Goal: Task Accomplishment & Management: Use online tool/utility

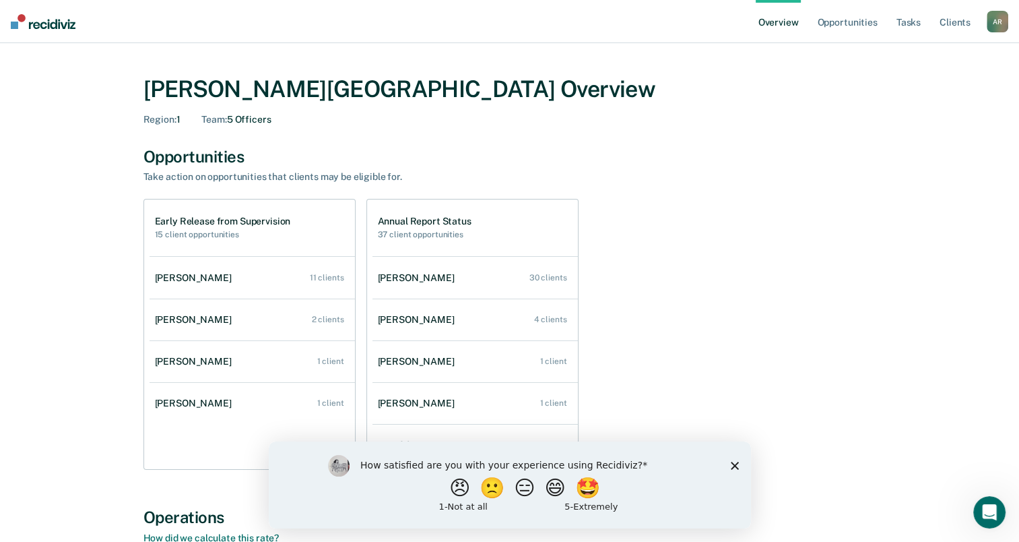
click at [736, 468] on icon "Close survey" at bounding box center [734, 465] width 8 height 8
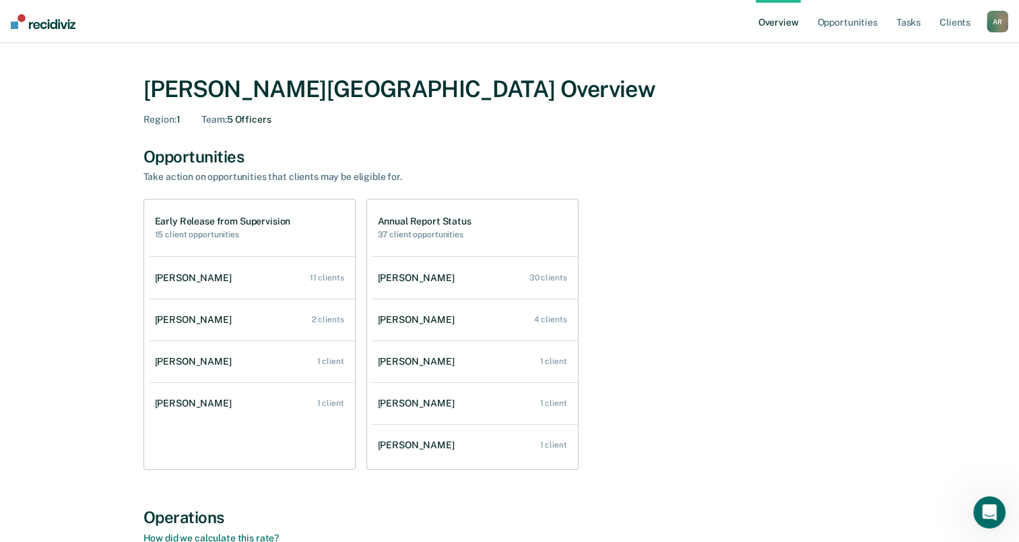
click at [792, 31] on link "Overview" at bounding box center [779, 21] width 46 height 43
click at [829, 29] on link "Opportunities" at bounding box center [846, 21] width 65 height 43
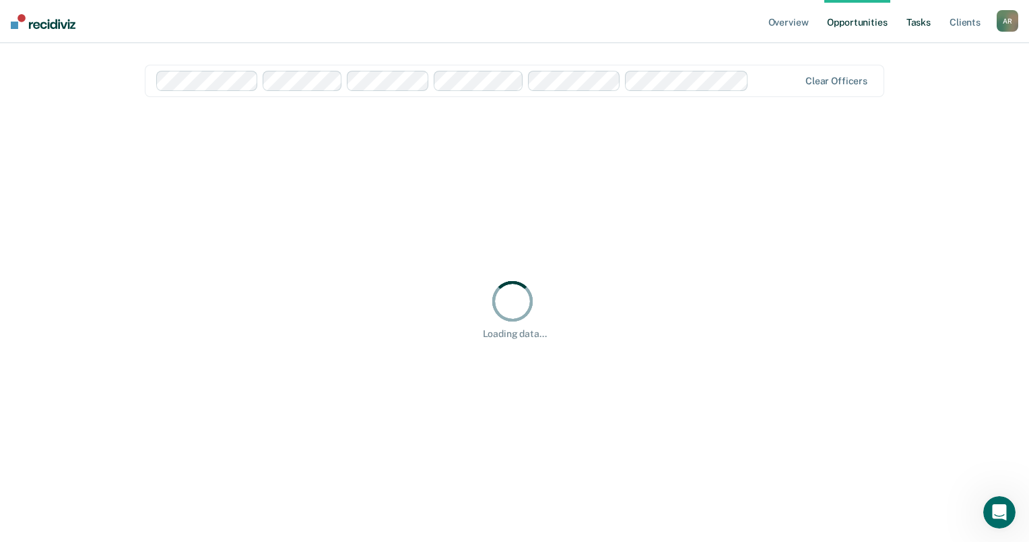
click at [928, 24] on link "Tasks" at bounding box center [919, 21] width 30 height 43
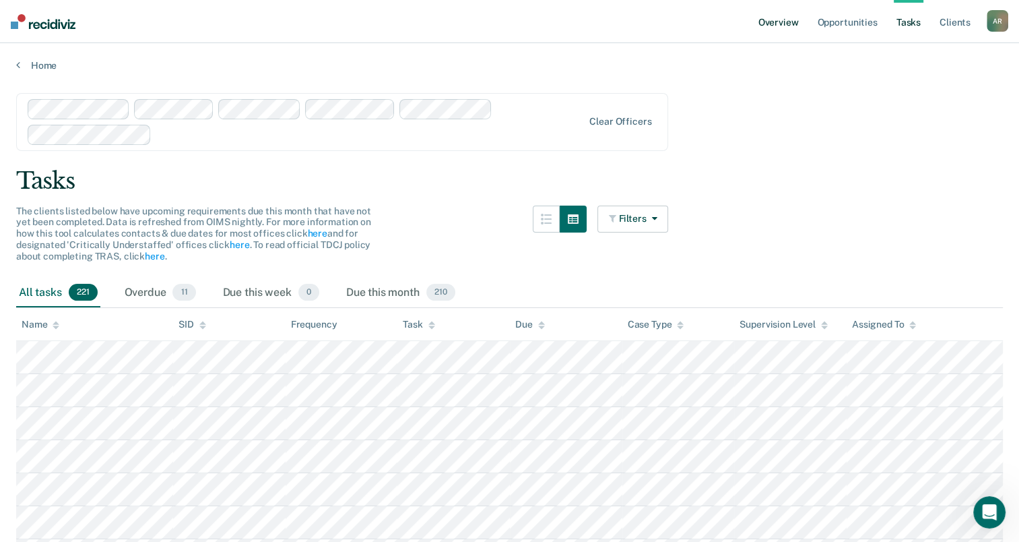
click at [784, 24] on link "Overview" at bounding box center [779, 21] width 46 height 43
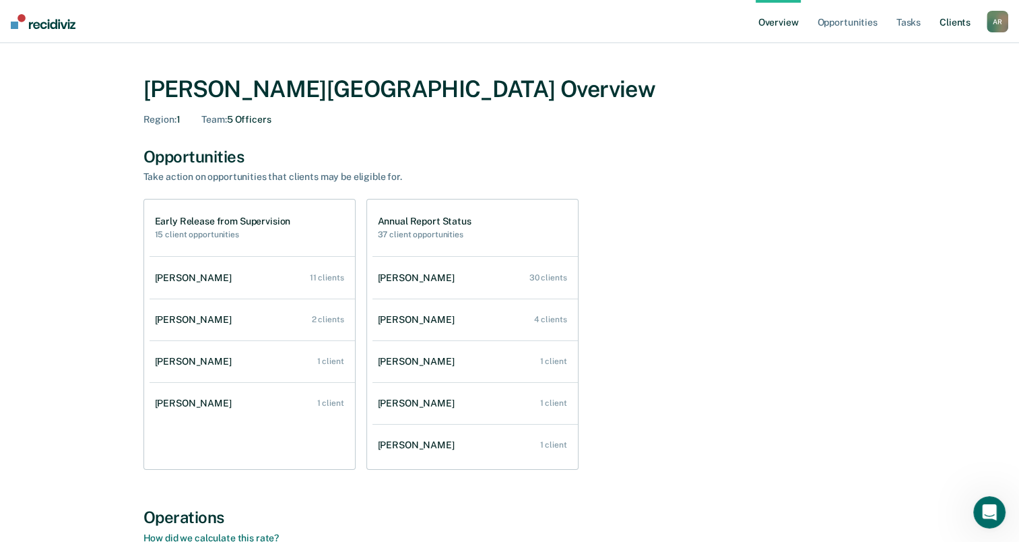
click at [949, 26] on link "Client s" at bounding box center [955, 21] width 36 height 43
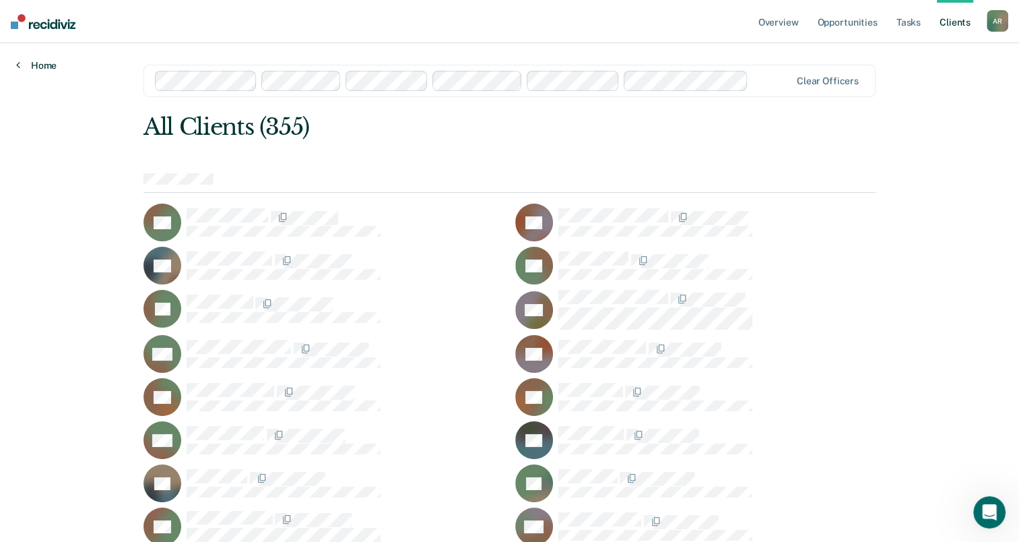
click at [43, 69] on link "Home" at bounding box center [36, 65] width 40 height 12
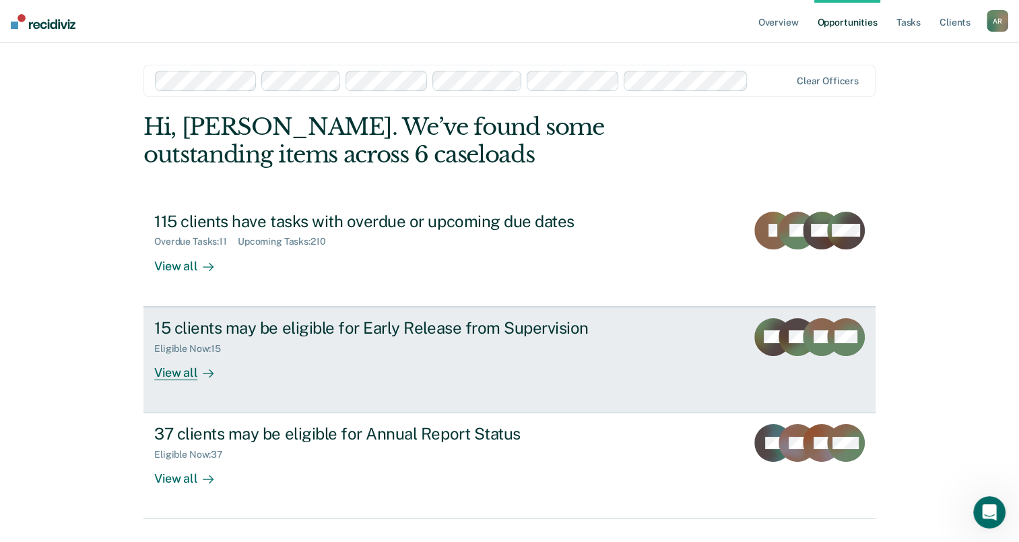
click at [237, 348] on div "Eligible Now : 15" at bounding box center [390, 345] width 473 height 17
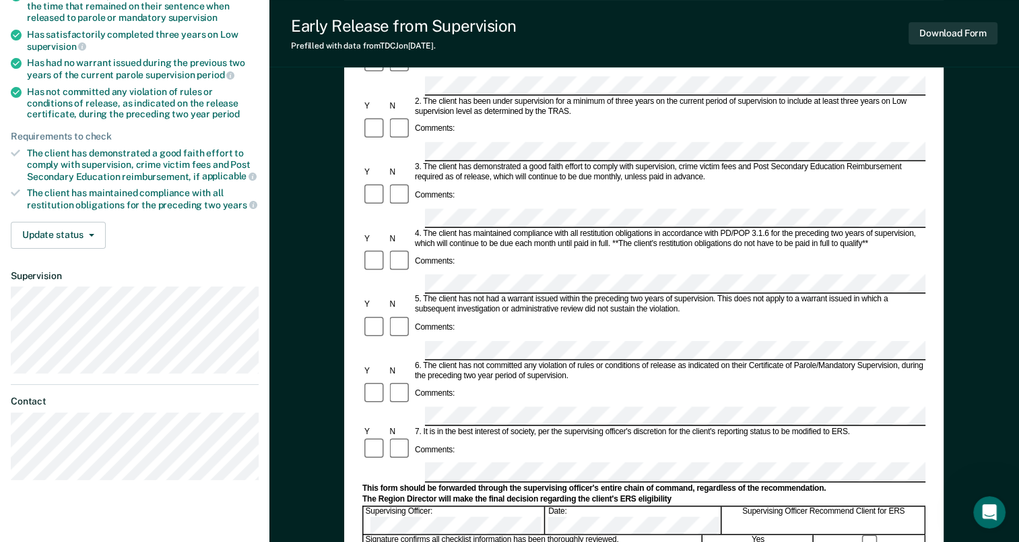
scroll to position [202, 0]
